Goal: Use online tool/utility: Utilize a website feature to perform a specific function

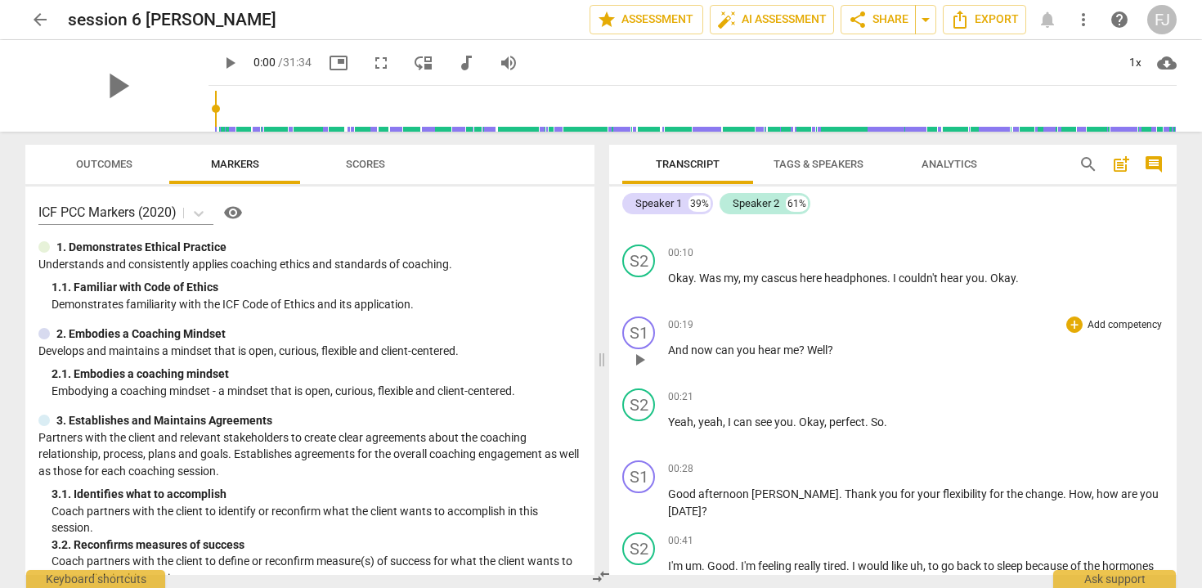
scroll to position [206, 0]
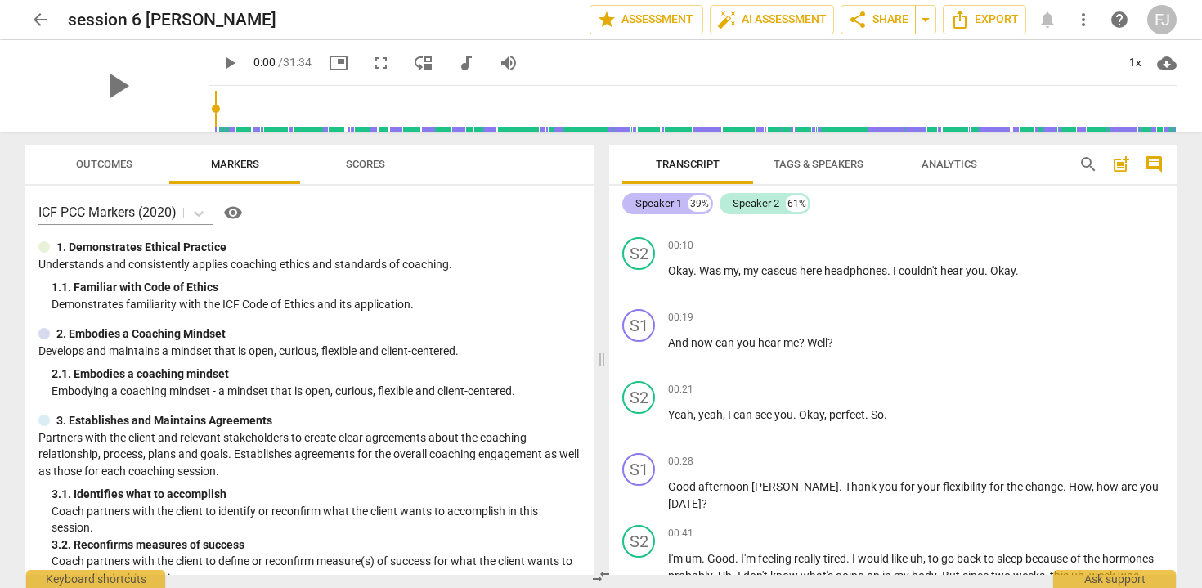
click at [675, 204] on div "Speaker 1" at bounding box center [658, 203] width 47 height 16
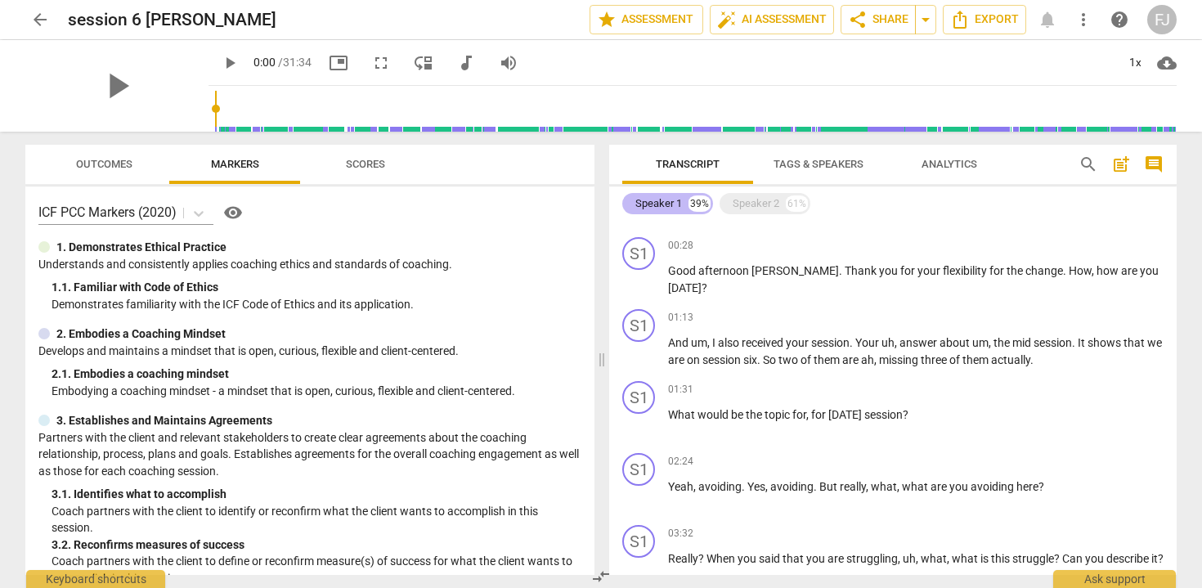
scroll to position [134, 0]
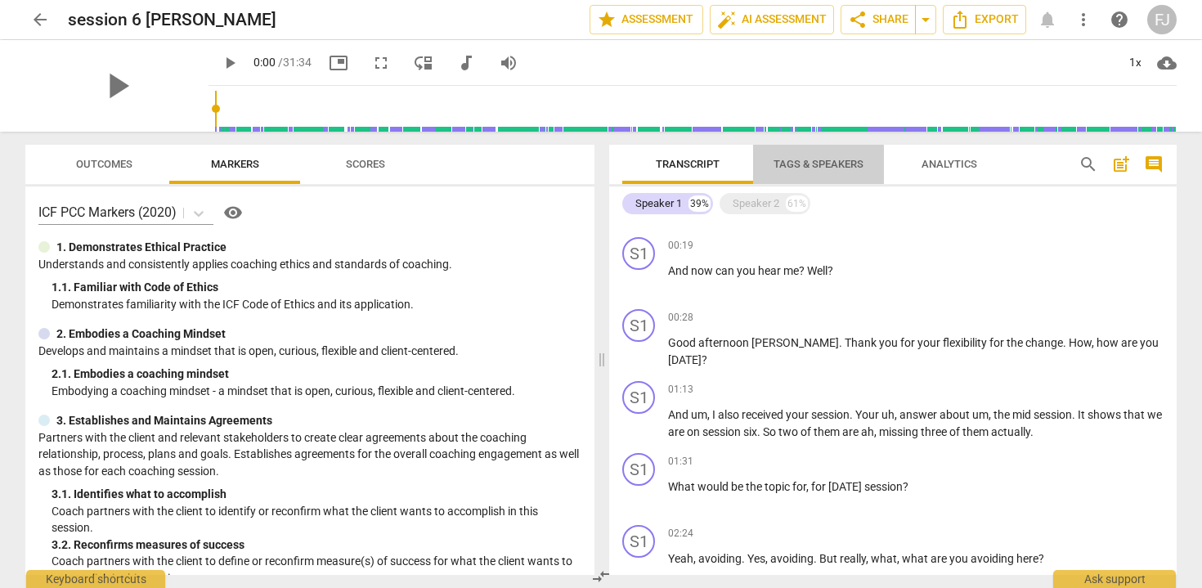
click at [822, 164] on span "Tags & Speakers" at bounding box center [818, 164] width 90 height 12
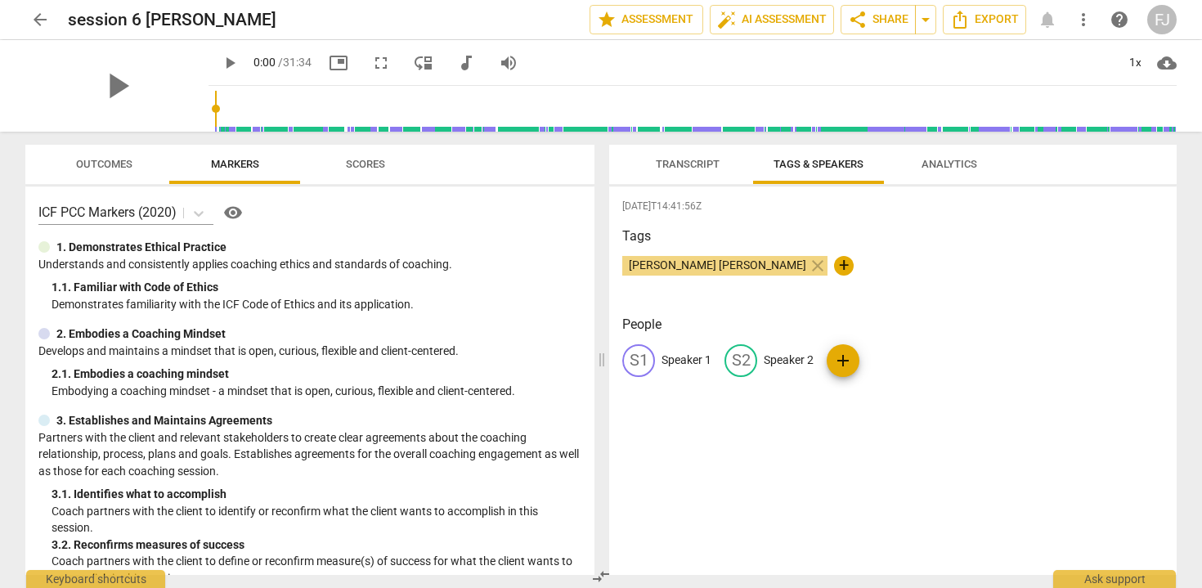
click at [696, 365] on p "Speaker 1" at bounding box center [686, 360] width 50 height 17
type input "[PERSON_NAME] [PERSON_NAME]"
click at [872, 358] on p "Speaker 2" at bounding box center [895, 360] width 50 height 17
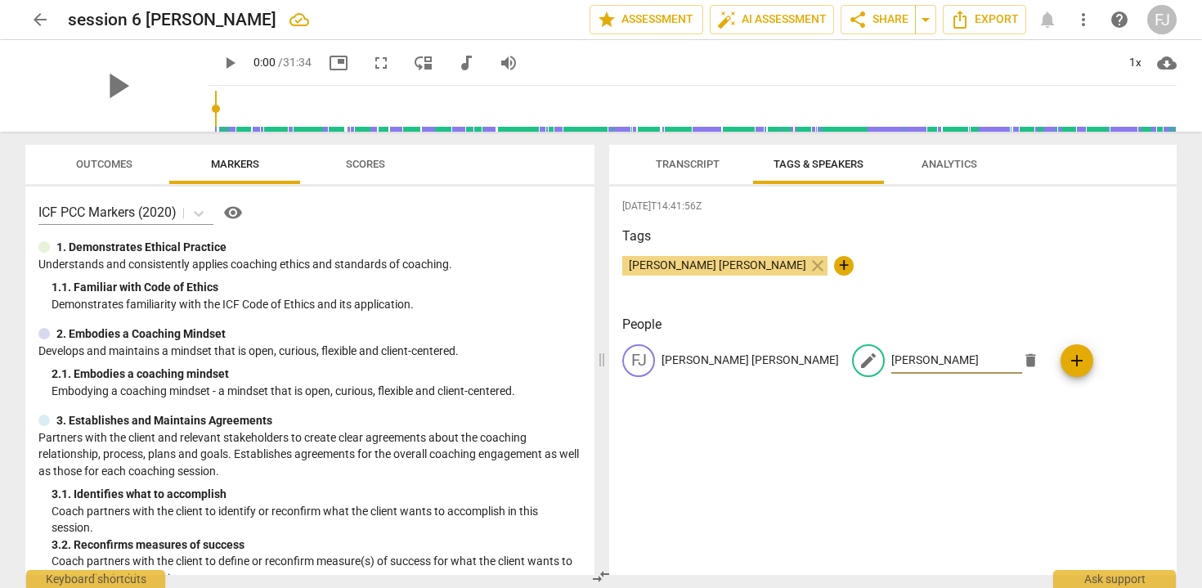
type input "[PERSON_NAME]"
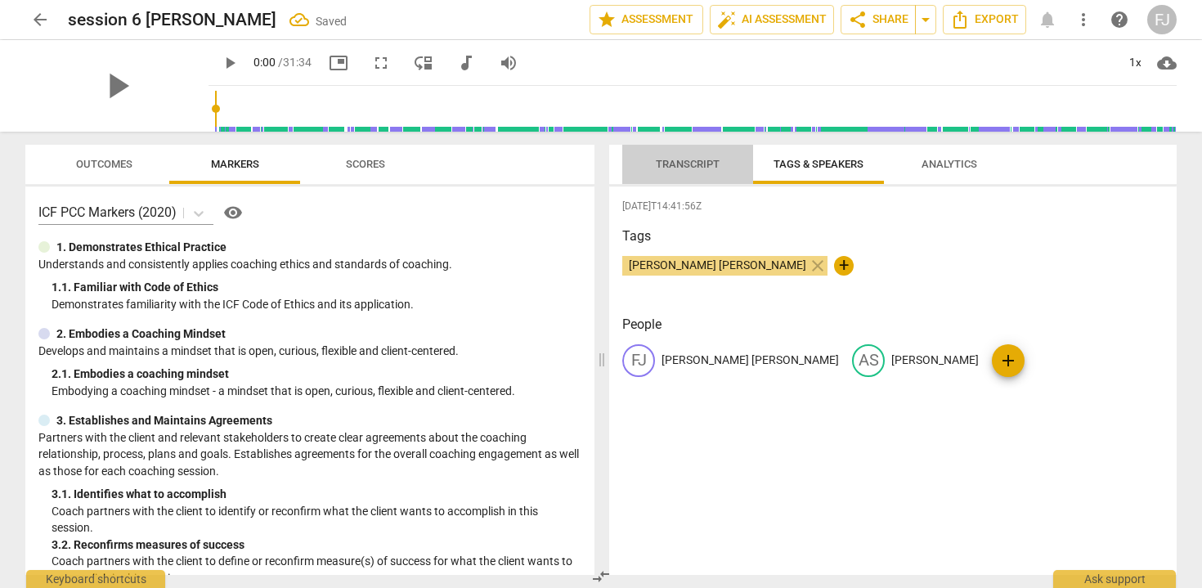
click at [706, 160] on span "Transcript" at bounding box center [688, 164] width 64 height 12
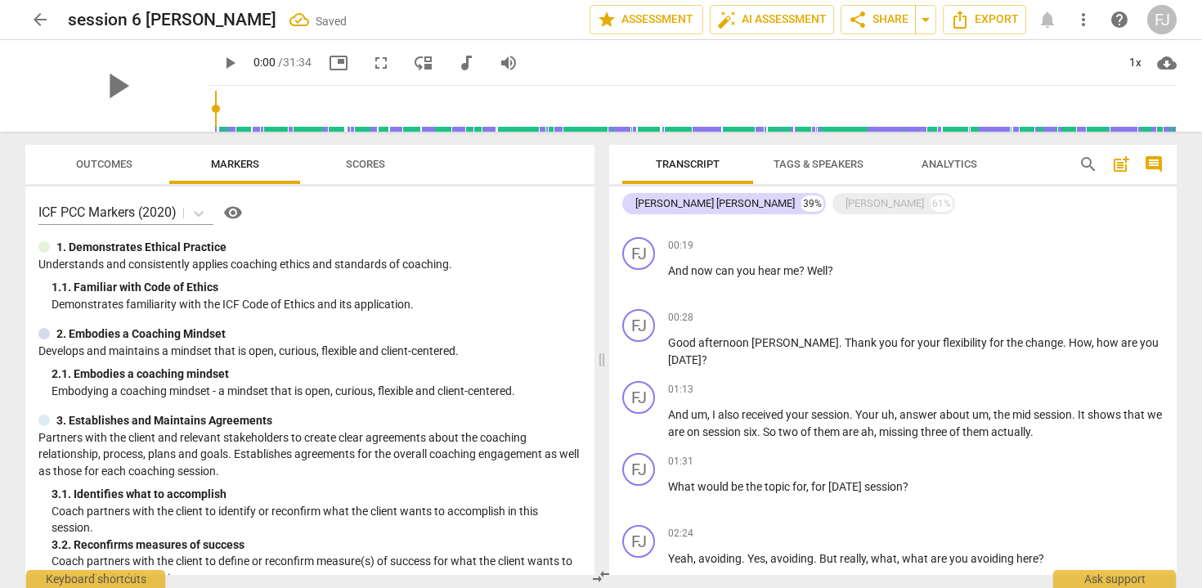
click at [951, 159] on span "Analytics" at bounding box center [949, 164] width 56 height 12
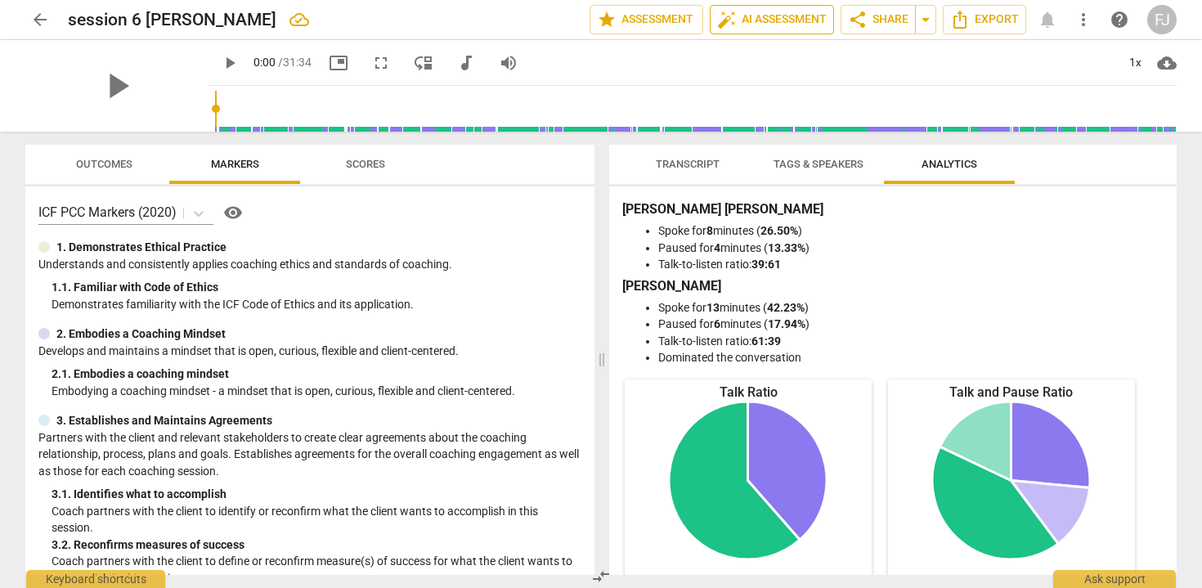
click at [724, 16] on span "auto_fix_high" at bounding box center [727, 20] width 20 height 20
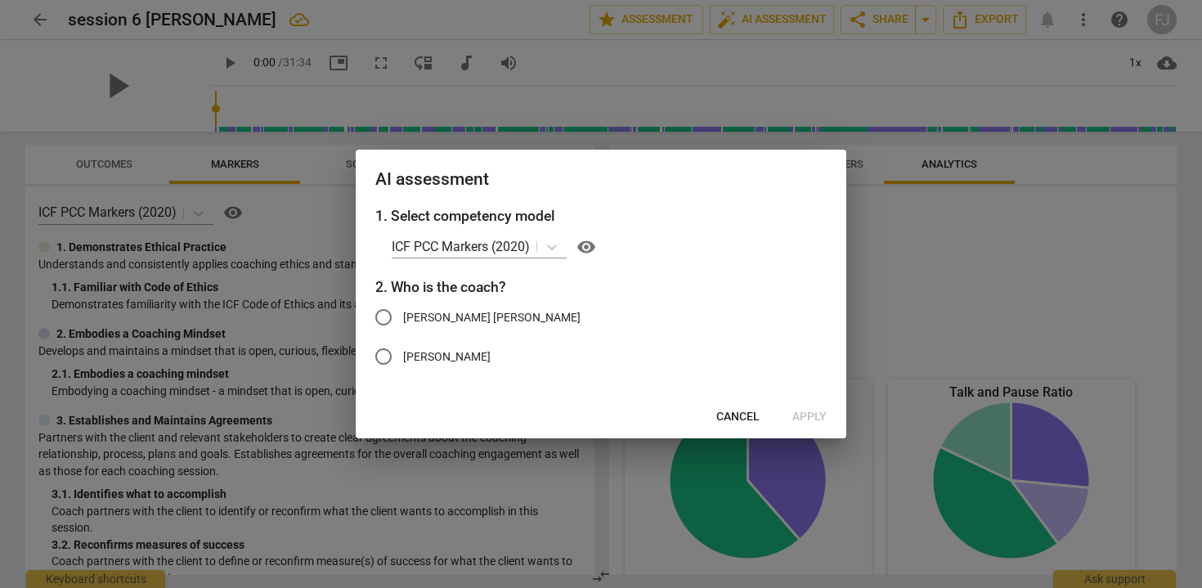
click at [468, 309] on span "[PERSON_NAME] [PERSON_NAME]" at bounding box center [491, 317] width 177 height 17
click at [403, 309] on input "[PERSON_NAME] [PERSON_NAME]" at bounding box center [383, 317] width 39 height 39
radio input "true"
click at [809, 418] on span "Apply" at bounding box center [809, 417] width 34 height 16
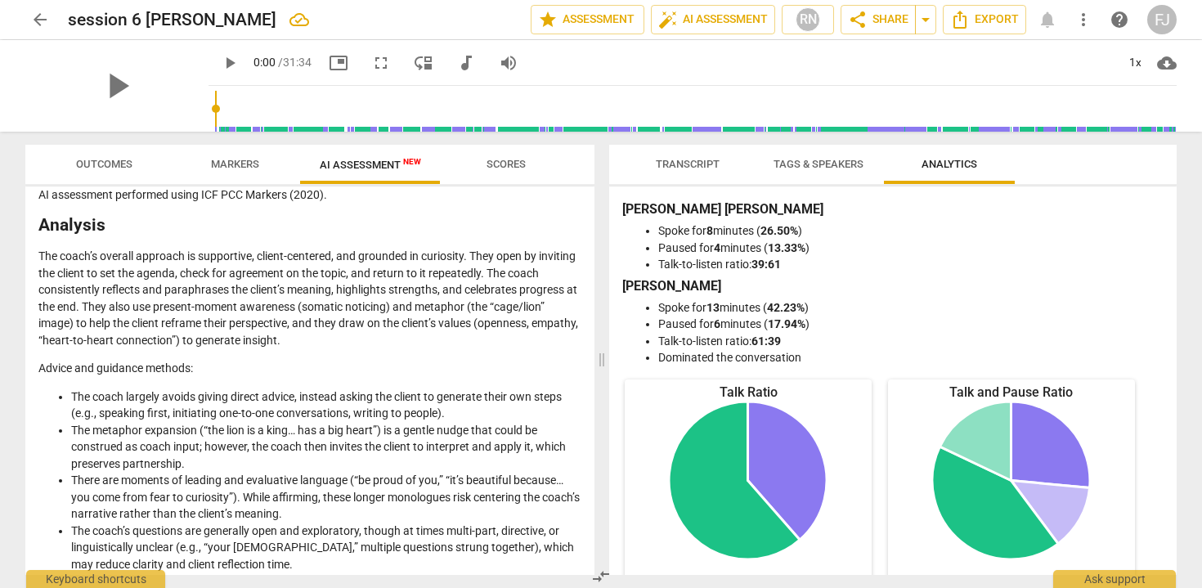
scroll to position [42, 0]
click at [44, 31] on button "arrow_back" at bounding box center [39, 19] width 29 height 29
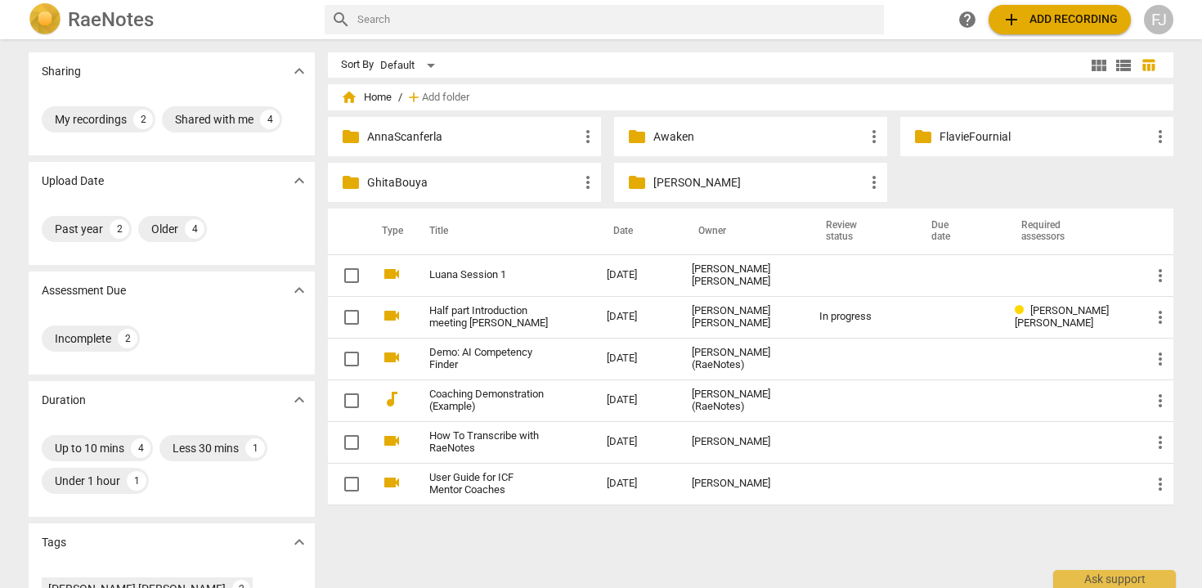
click at [696, 186] on p "[PERSON_NAME]" at bounding box center [758, 182] width 211 height 17
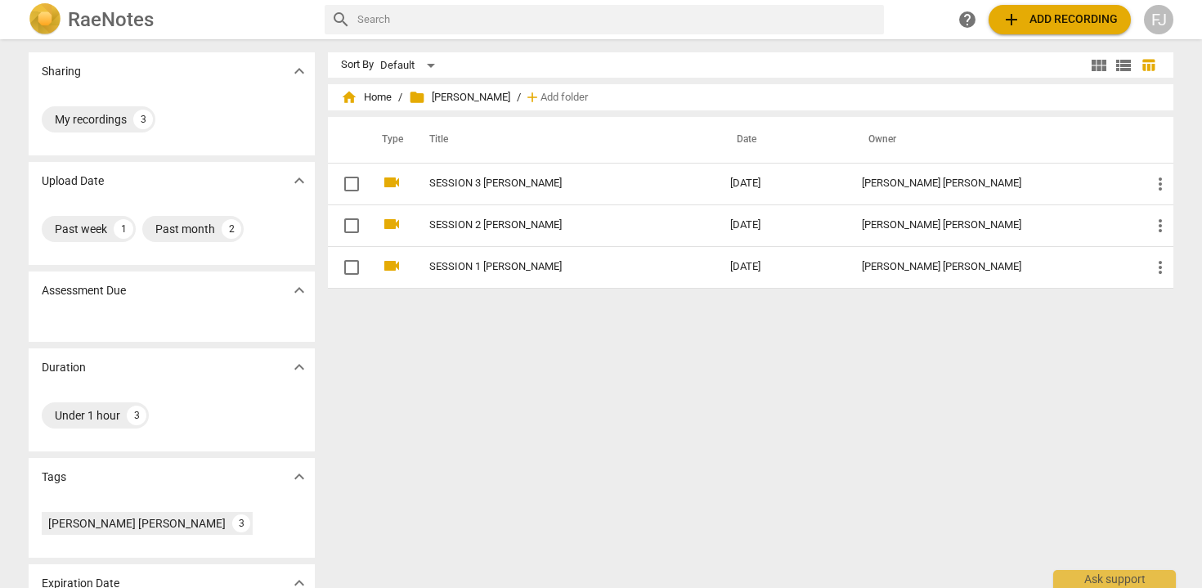
click at [696, 186] on td "SESSION 3 [PERSON_NAME]" at bounding box center [563, 184] width 307 height 42
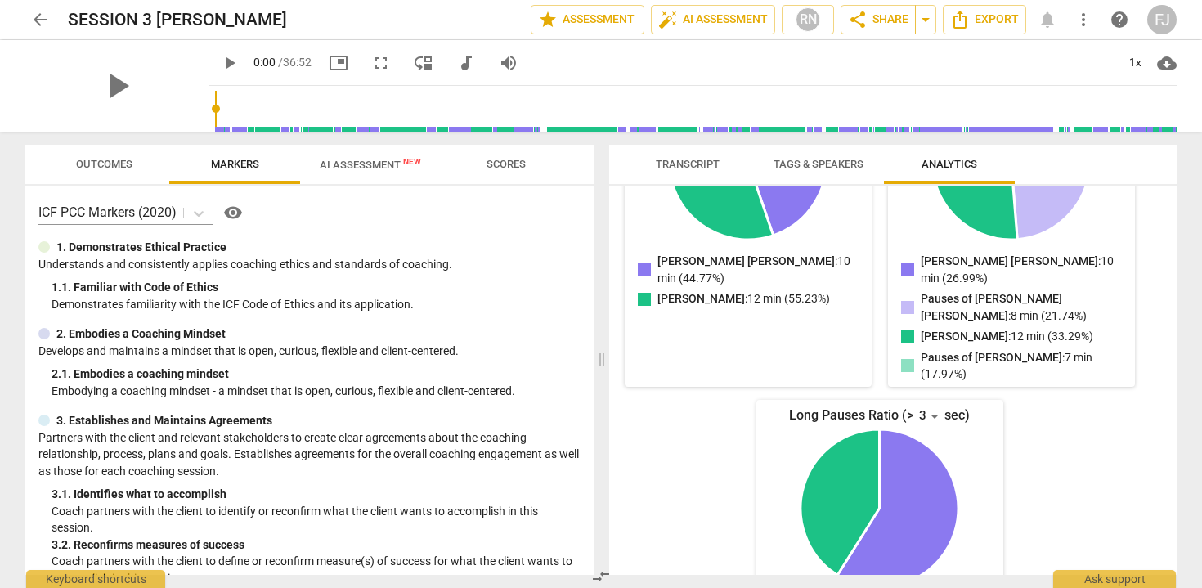
scroll to position [322, 0]
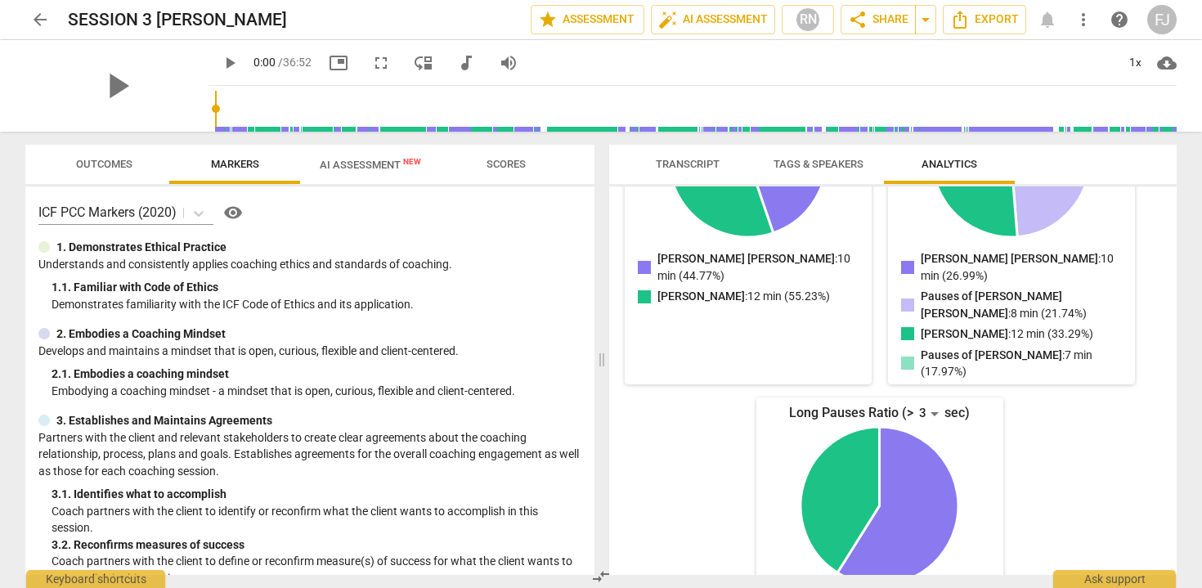
click at [403, 172] on span "AI Assessment New" at bounding box center [370, 164] width 141 height 25
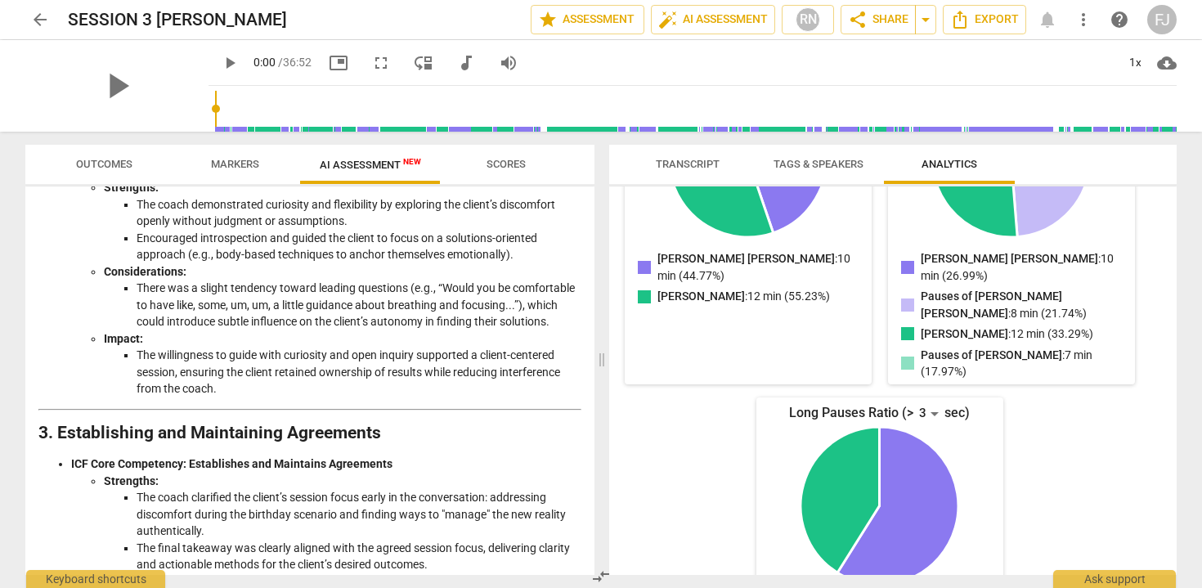
scroll to position [576, 0]
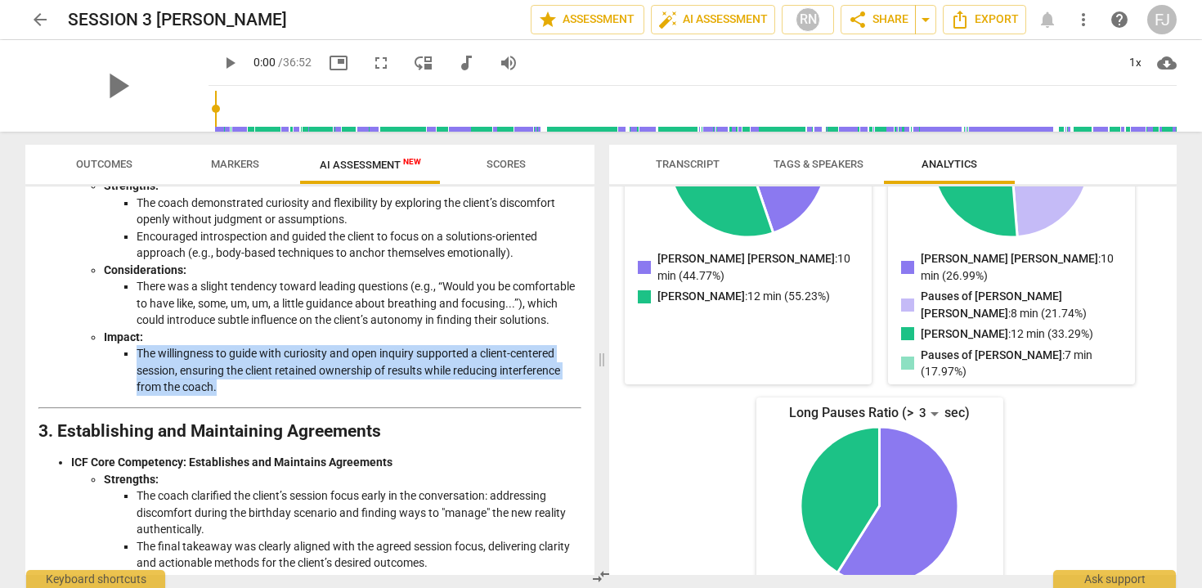
drag, startPoint x: 250, startPoint y: 404, endPoint x: 123, endPoint y: 374, distance: 130.1
click at [123, 374] on ul "The willingness to guide with curiosity and open inquiry supported a client-cen…" at bounding box center [342, 370] width 477 height 51
copy li "The willingness to guide with curiosity and open inquiry supported a client-cen…"
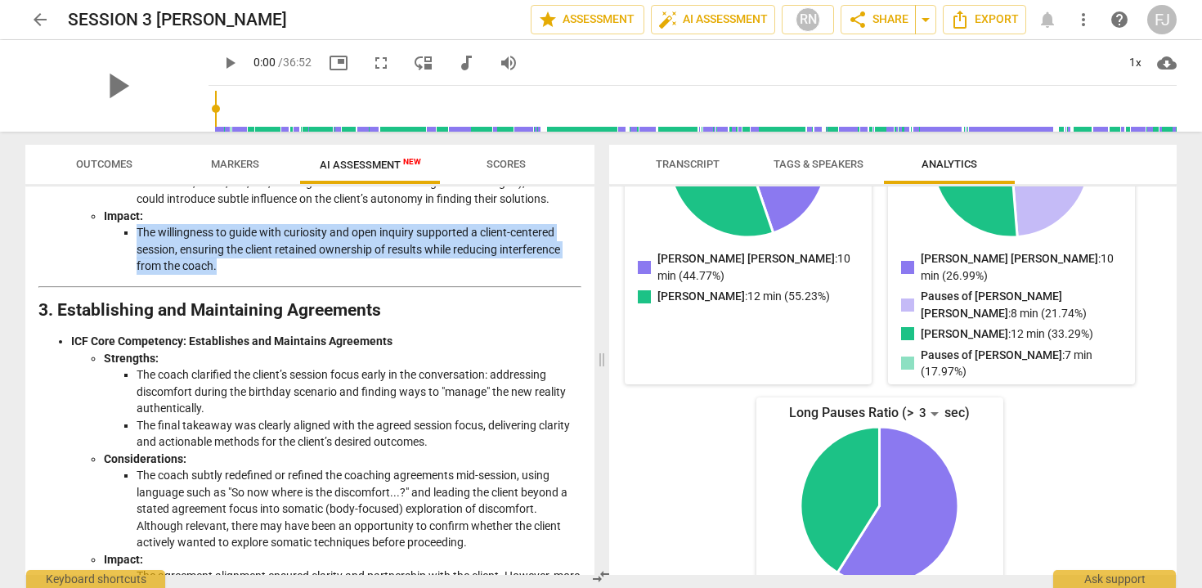
scroll to position [708, 0]
